Goal: Use online tool/utility: Utilize a website feature to perform a specific function

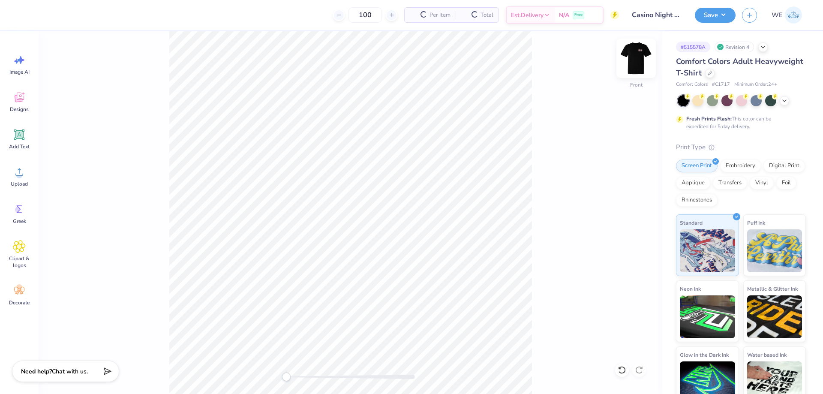
click at [628, 61] on img at bounding box center [636, 58] width 34 height 34
click at [21, 173] on icon at bounding box center [19, 172] width 13 height 13
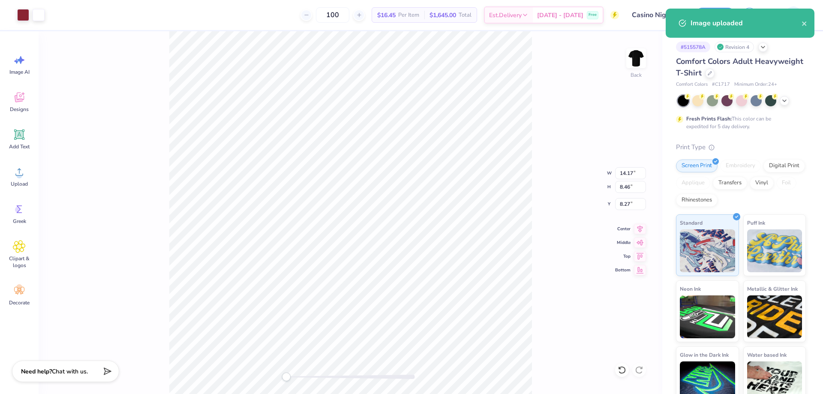
click at [637, 165] on div "Back W 14.17 14.17 " H 8.46 8.46 " Y 8.27 8.27 " Center [GEOGRAPHIC_DATA]" at bounding box center [351, 212] width 624 height 363
click at [630, 171] on div "Back W 14.17 H 8.46 Y 8.27 Center Middle Top Bottom" at bounding box center [351, 212] width 624 height 363
click at [627, 178] on input "14.17" at bounding box center [630, 173] width 31 height 12
type input "4"
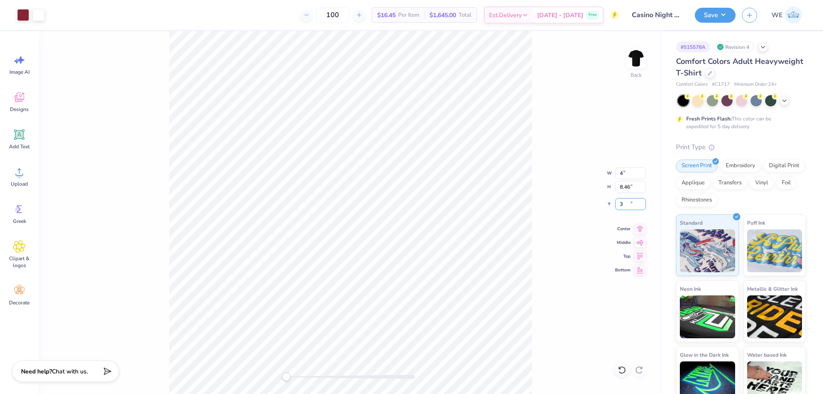
type input "3"
click at [634, 174] on input "3.99" at bounding box center [630, 173] width 31 height 12
type input "4"
click at [630, 175] on input "3.99" at bounding box center [630, 173] width 31 height 12
type input "4"
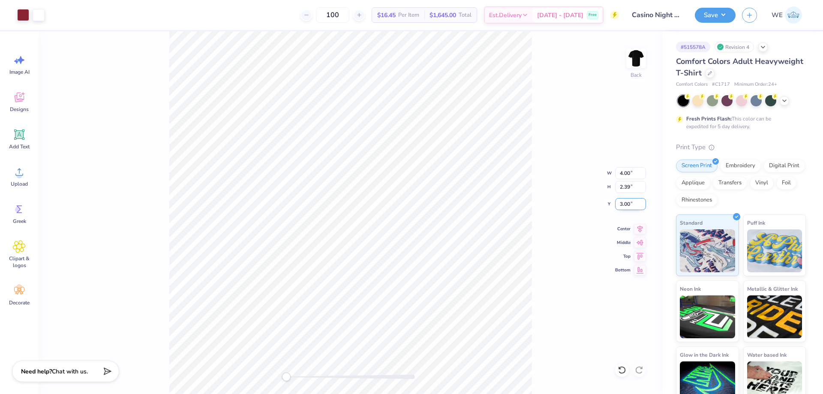
click at [624, 206] on input "3.00" at bounding box center [630, 204] width 31 height 12
type input "3"
click at [649, 62] on div "Back" at bounding box center [351, 212] width 624 height 363
click at [633, 60] on img at bounding box center [636, 58] width 34 height 34
click at [29, 176] on div "Upload" at bounding box center [19, 176] width 31 height 32
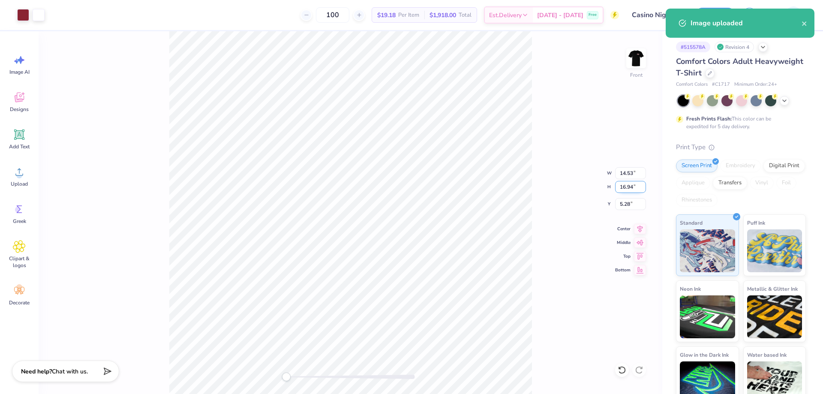
click at [629, 187] on input "16.94" at bounding box center [630, 187] width 31 height 12
type input "14"
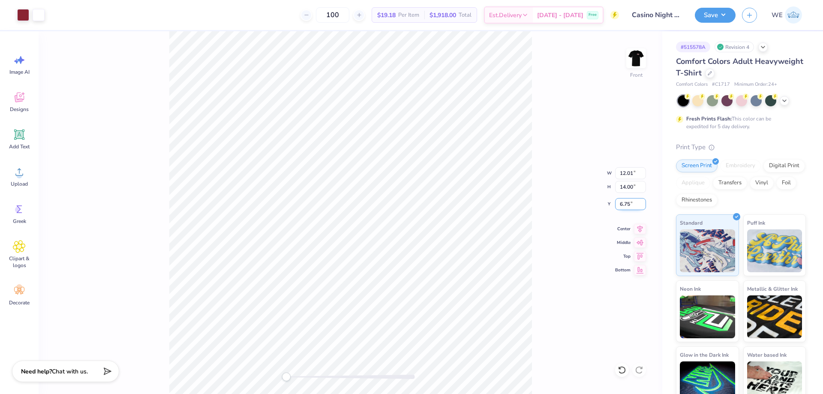
click at [627, 205] on input "6.75" at bounding box center [630, 204] width 31 height 12
type input "3"
click at [721, 22] on div "Save WE" at bounding box center [759, 15] width 128 height 30
drag, startPoint x: 717, startPoint y: 12, endPoint x: 718, endPoint y: 17, distance: 4.5
click at [717, 12] on button "Save" at bounding box center [715, 13] width 41 height 15
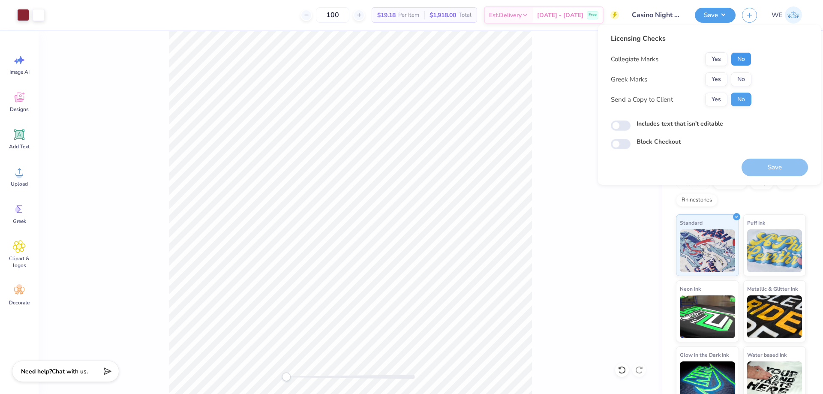
click at [735, 55] on button "No" at bounding box center [741, 59] width 21 height 14
click at [724, 72] on div "Collegiate Marks Yes No Greek Marks Yes No Send a Copy to Client Yes No" at bounding box center [681, 79] width 141 height 54
click at [722, 79] on button "Yes" at bounding box center [716, 79] width 22 height 14
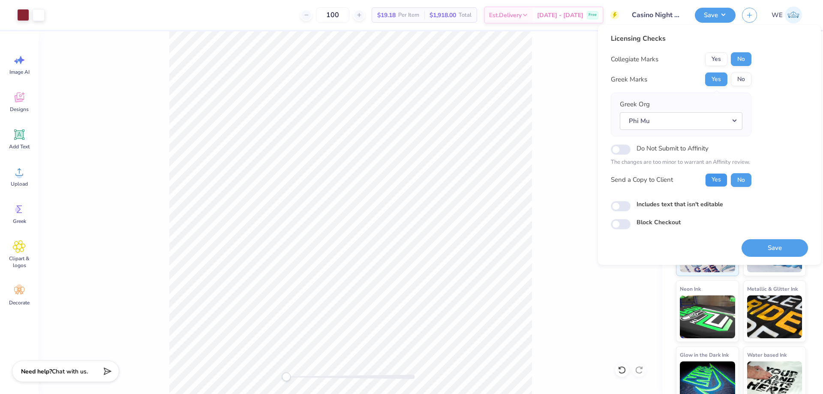
click at [717, 181] on button "Yes" at bounding box center [716, 180] width 22 height 14
click at [617, 206] on input "Includes text that isn't editable" at bounding box center [621, 206] width 20 height 10
checkbox input "true"
click at [774, 255] on button "Save" at bounding box center [775, 248] width 66 height 18
